Goal: Check status: Check status

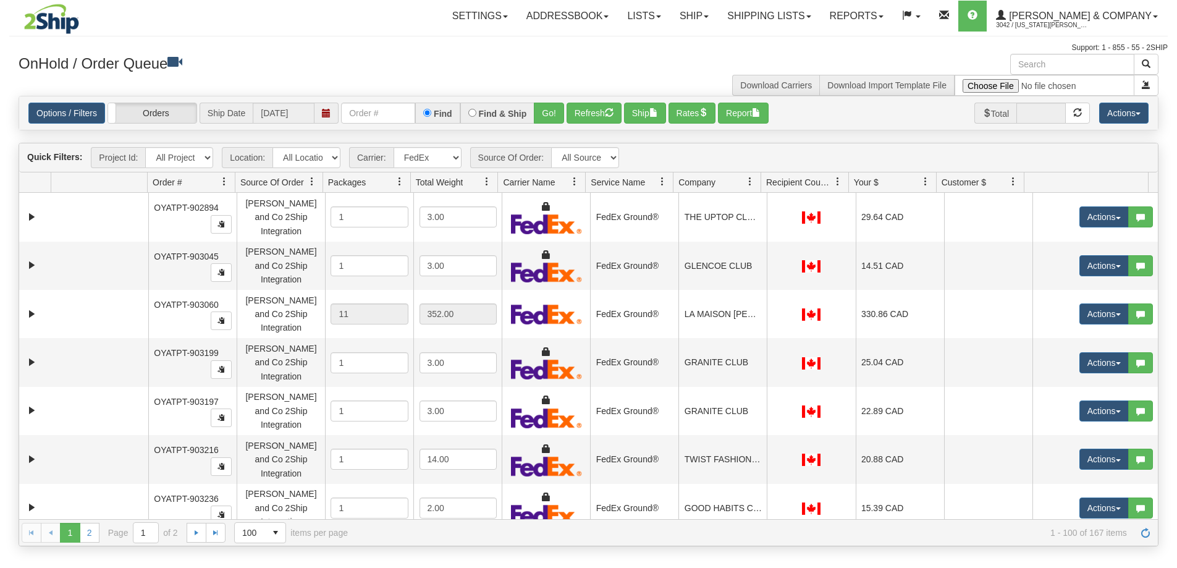
select select "2"
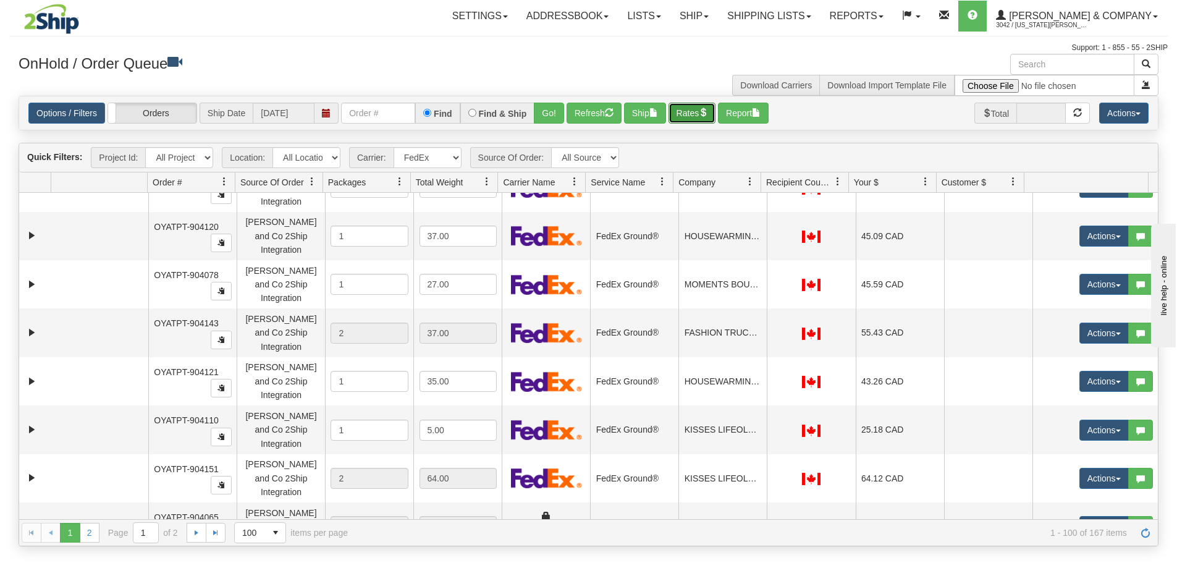
click at [689, 116] on button "Rates" at bounding box center [692, 113] width 48 height 21
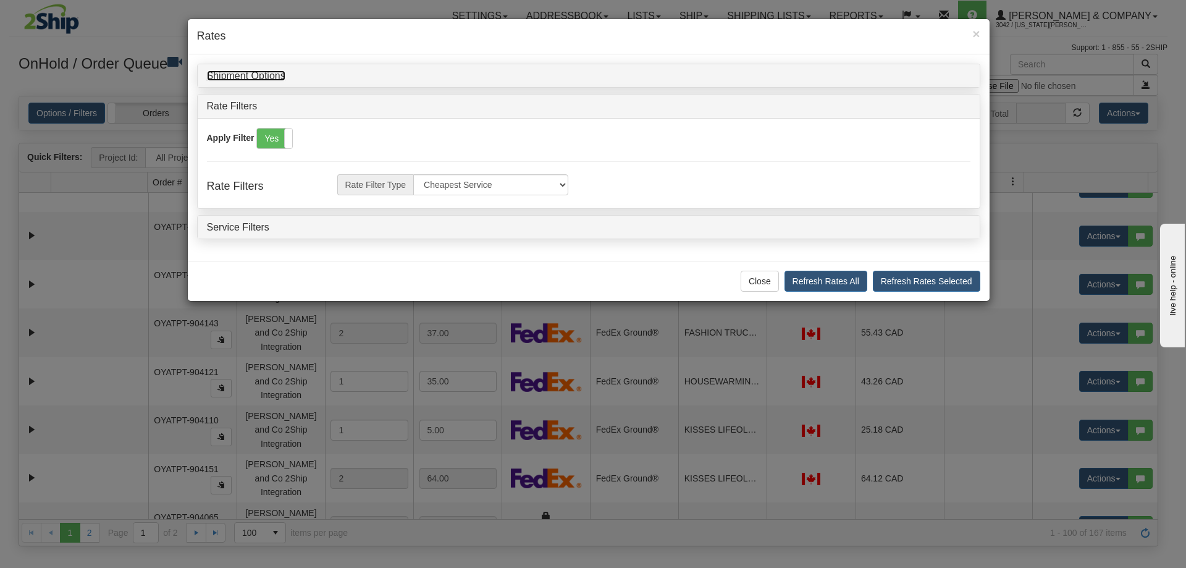
click at [258, 78] on link "Shipment Options" at bounding box center [246, 75] width 78 height 11
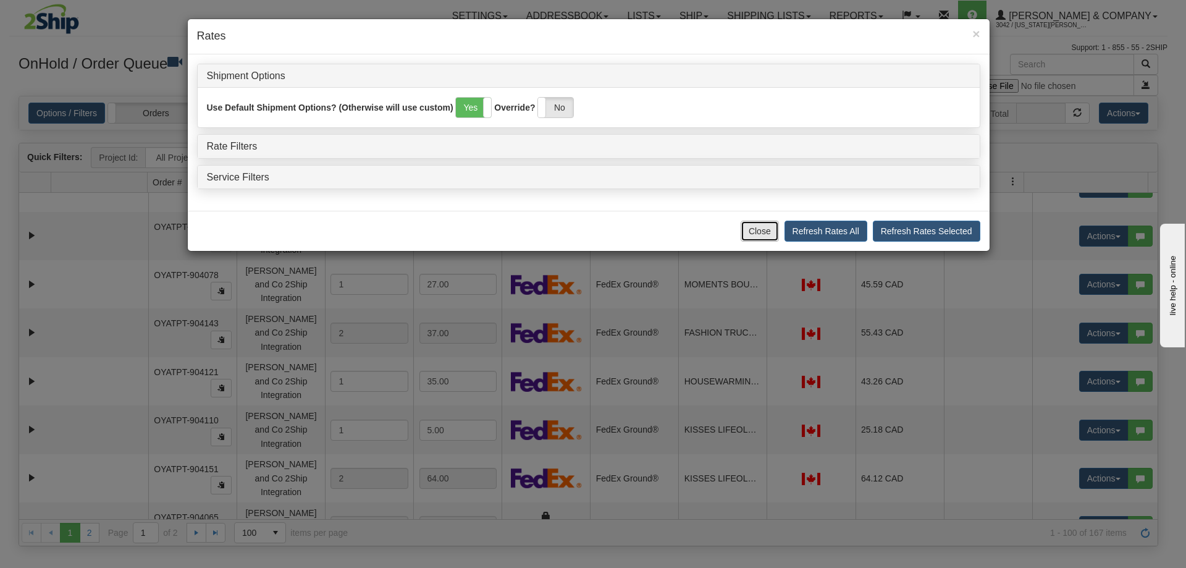
click at [755, 229] on button "Close" at bounding box center [760, 231] width 38 height 21
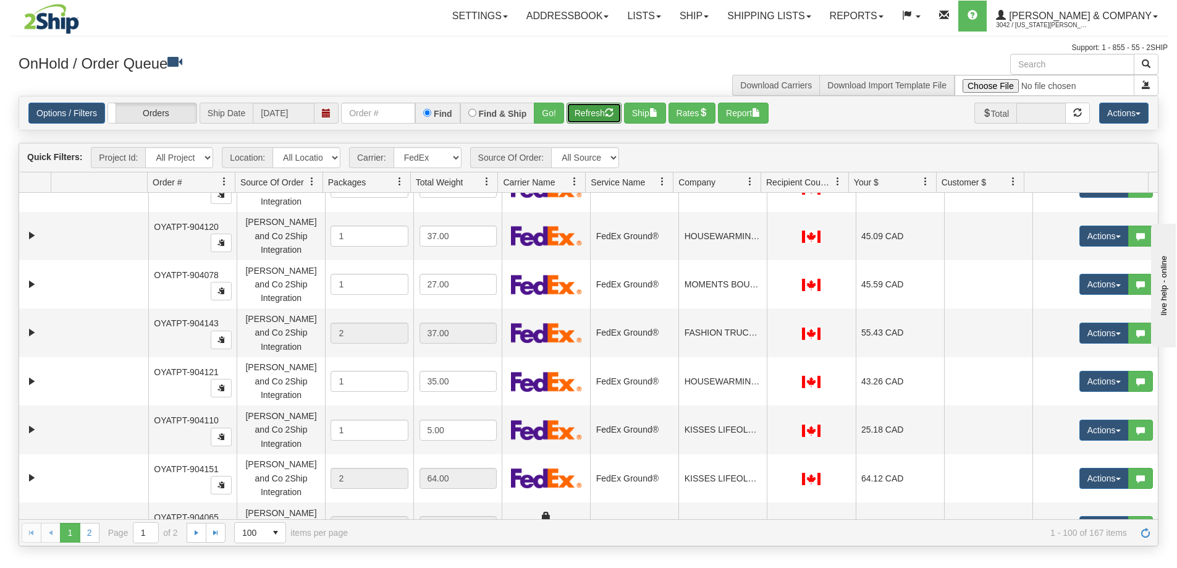
click at [606, 116] on button "Refresh" at bounding box center [593, 113] width 55 height 21
click at [694, 120] on button "Rates" at bounding box center [692, 113] width 48 height 21
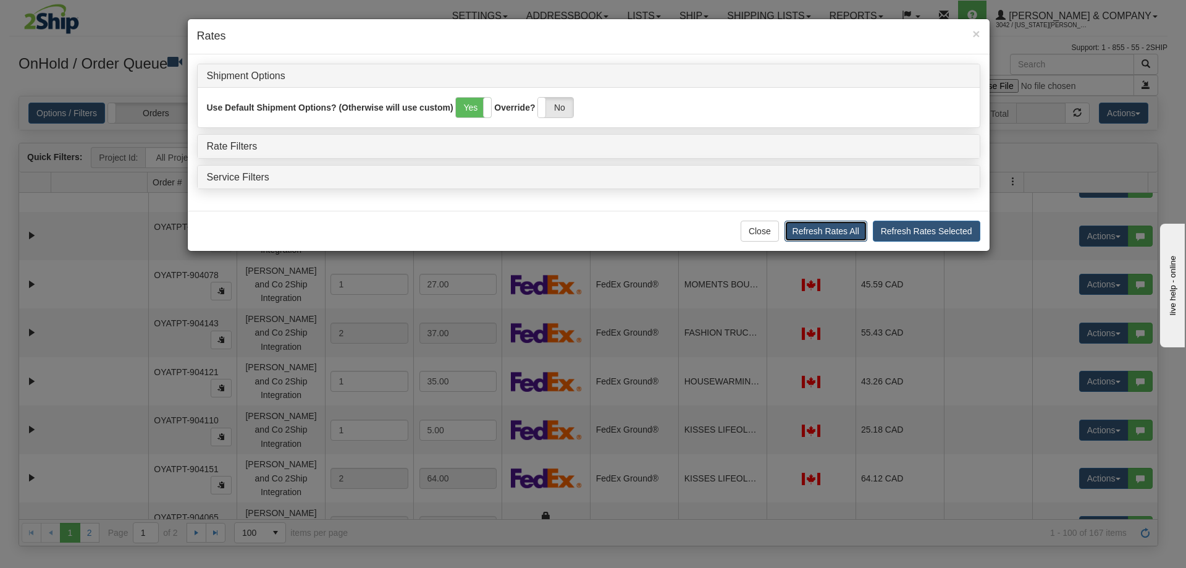
click at [813, 222] on button "Refresh Rates All" at bounding box center [826, 231] width 83 height 21
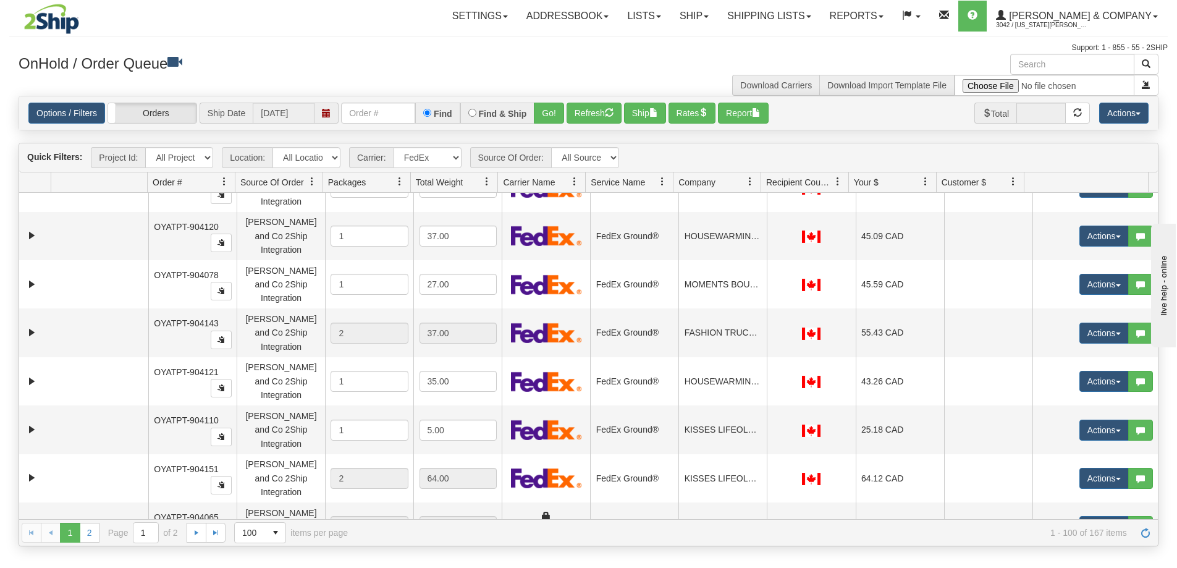
click at [1121, 109] on button "Actions" at bounding box center [1123, 113] width 49 height 21
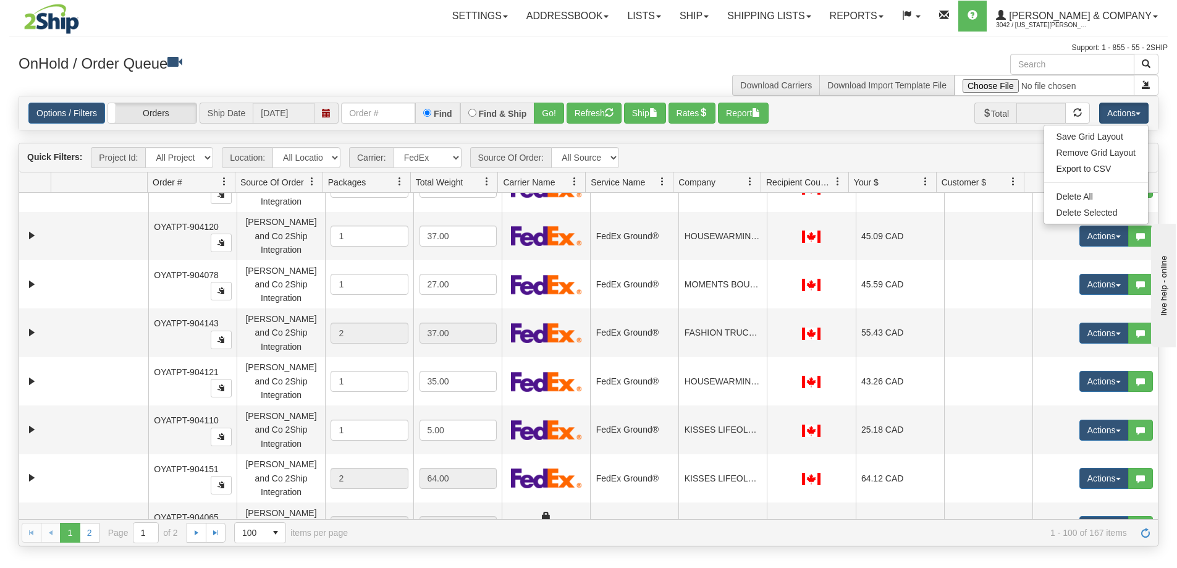
click at [875, 105] on div "Options / Filters Group Shipments Orders Ship Date [DATE] Find Find & Ship Go! …" at bounding box center [588, 113] width 1120 height 21
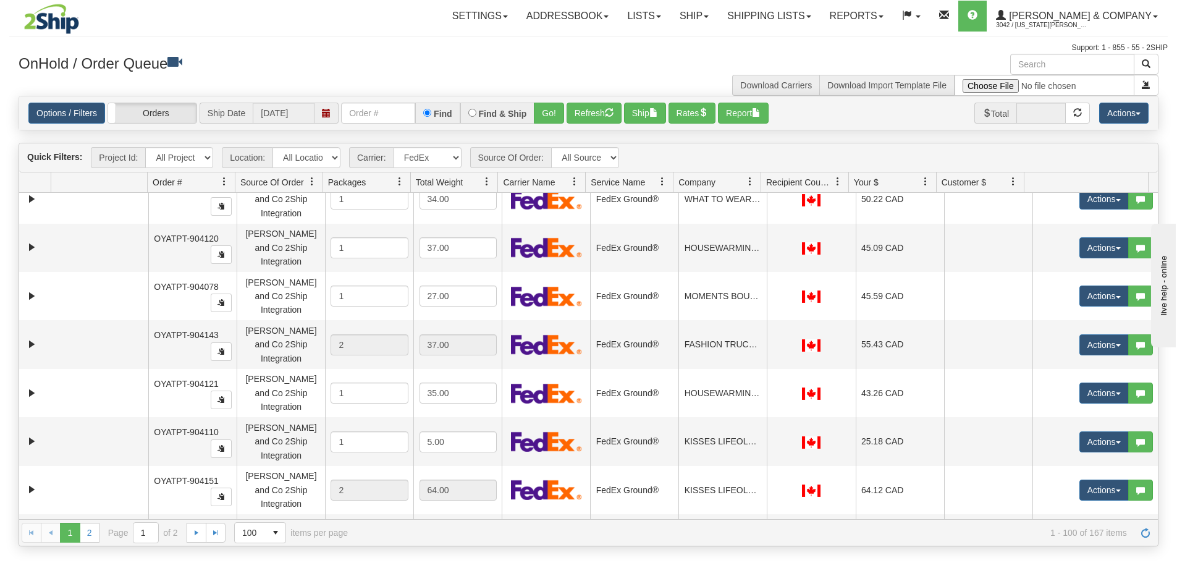
scroll to position [2533, 0]
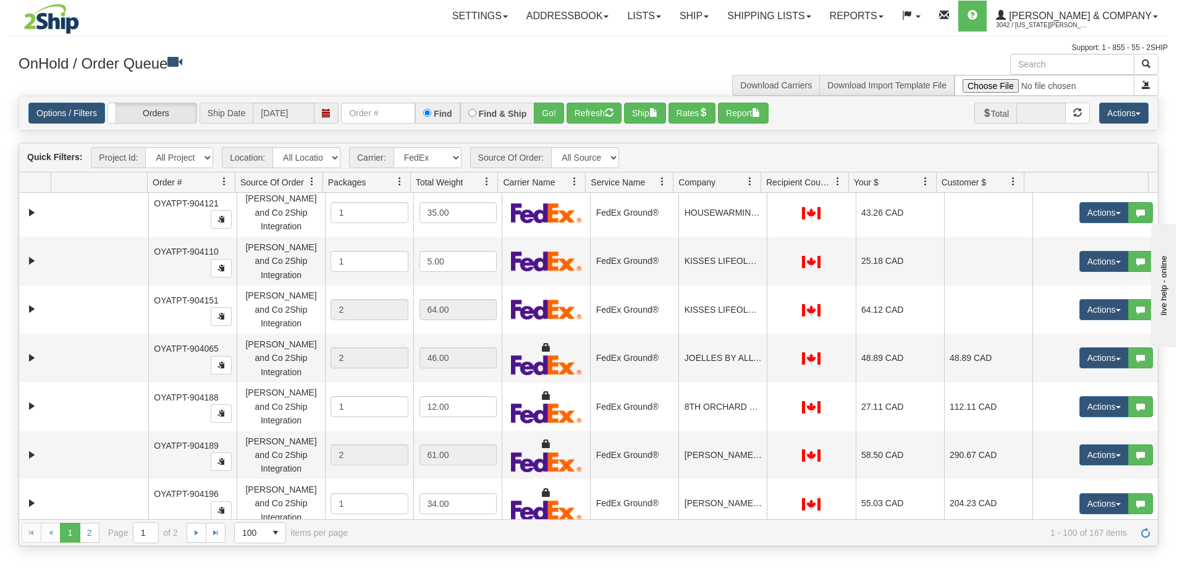
scroll to position [2718, 0]
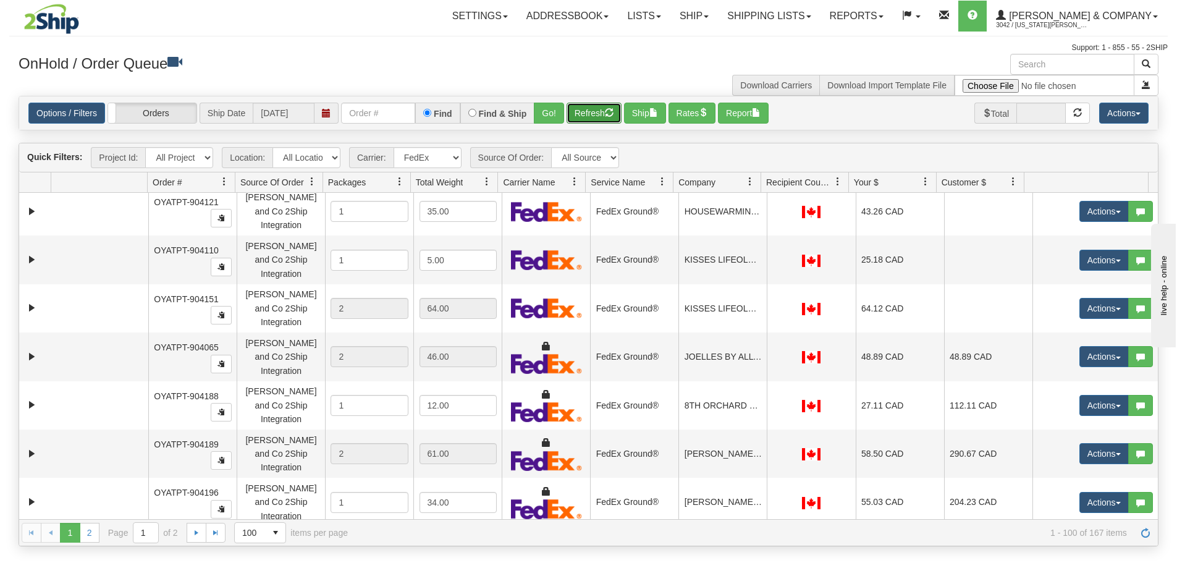
click at [599, 112] on button "Refresh" at bounding box center [593, 113] width 55 height 21
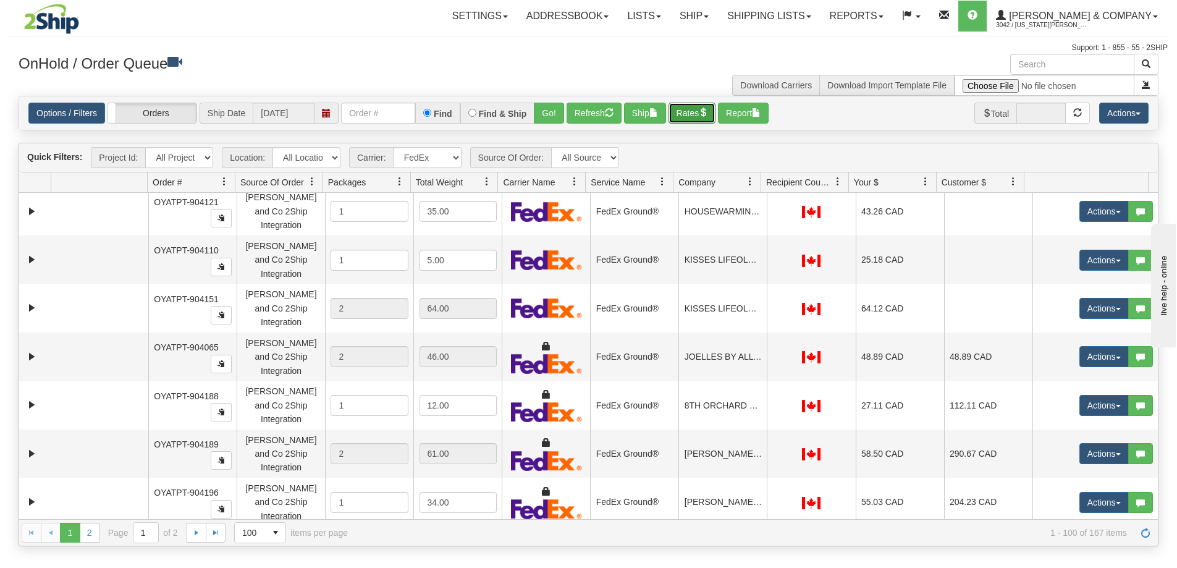
click at [696, 117] on button "Rates" at bounding box center [692, 113] width 48 height 21
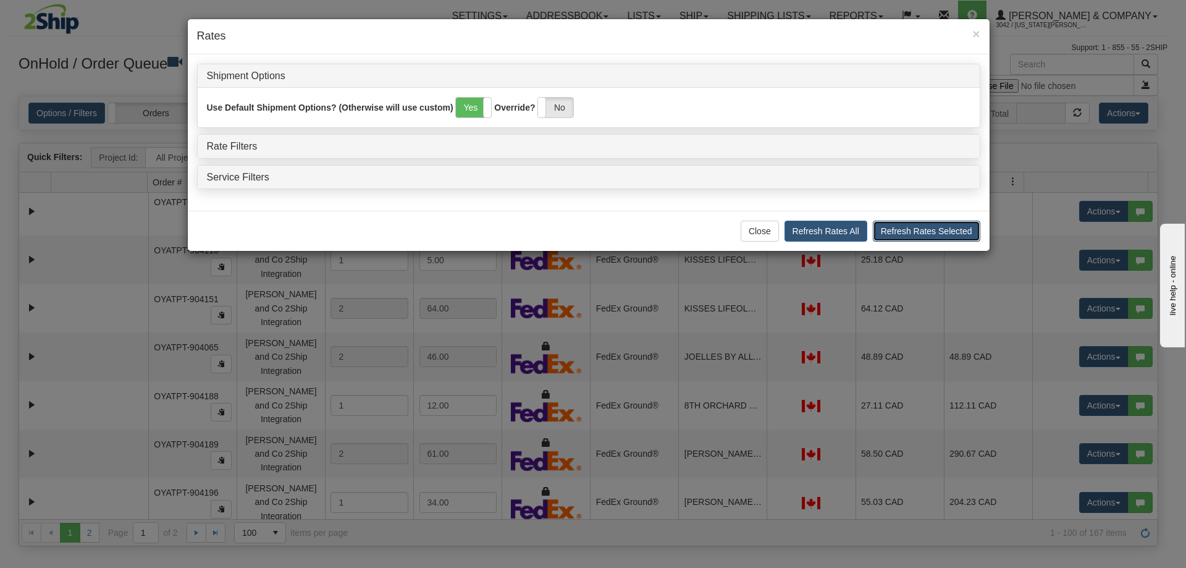
click at [887, 230] on button "Refresh Rates Selected" at bounding box center [926, 231] width 107 height 21
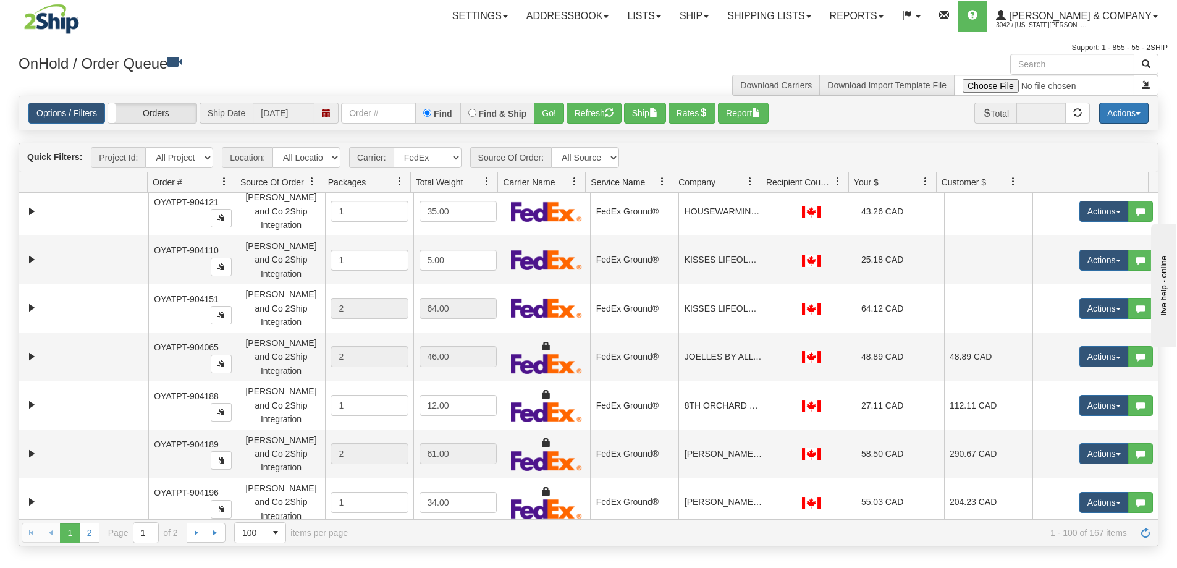
click at [1119, 104] on button "Actions" at bounding box center [1123, 113] width 49 height 21
click at [939, 138] on div "Is equal to Is not equal to Contains Does not contains CAD USD EUR ZAR [PERSON_…" at bounding box center [588, 321] width 1158 height 450
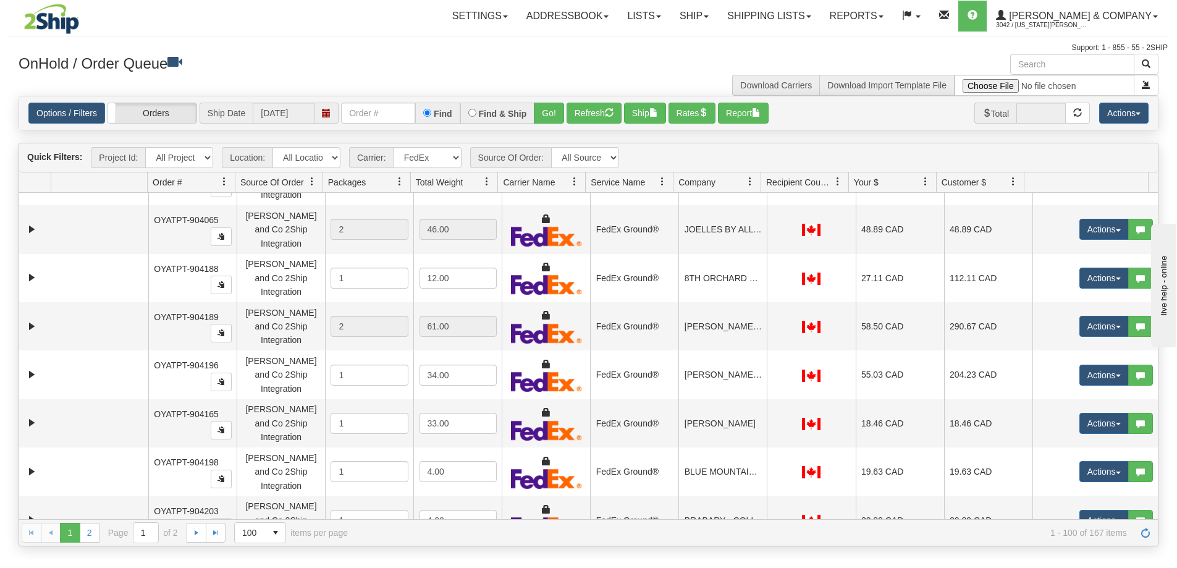
scroll to position [2888, 0]
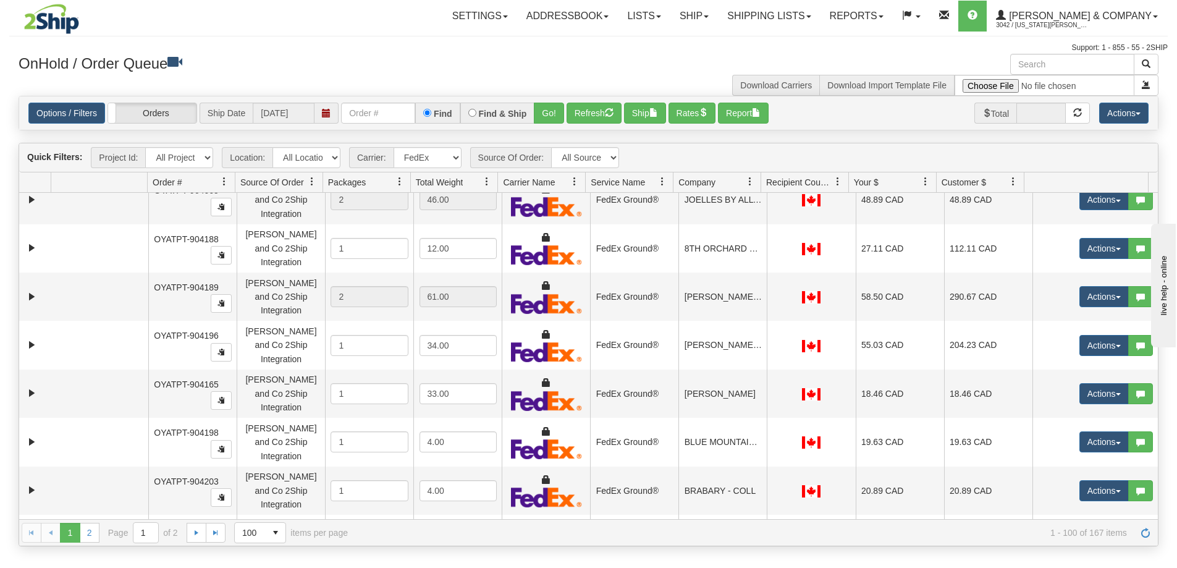
scroll to position [2903, 0]
